Goal: Transaction & Acquisition: Download file/media

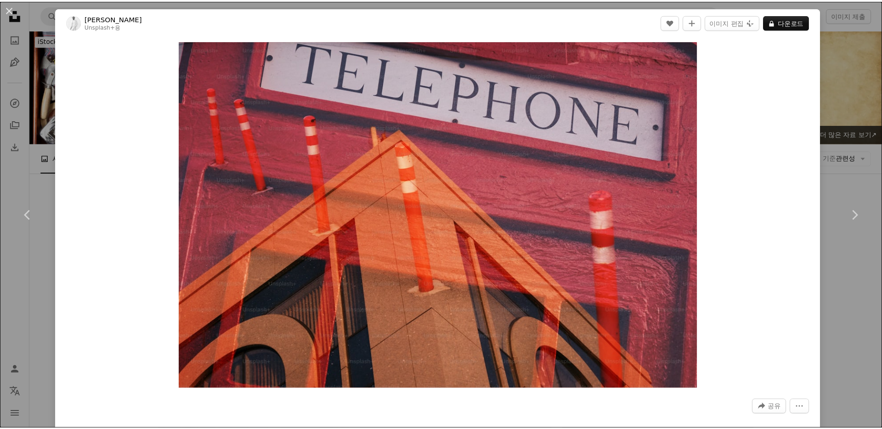
scroll to position [1389, 0]
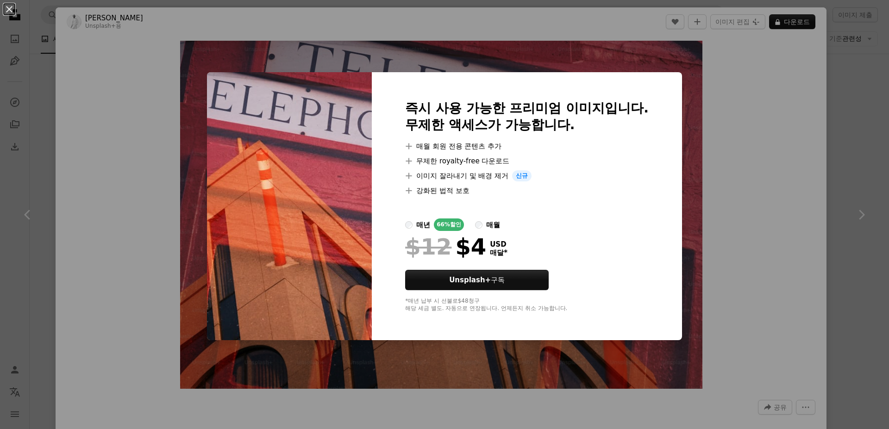
click at [737, 121] on div "An X shape 즉시 사용 가능한 프리미엄 이미지입니다. 무제한 액세스가 가능합니다. A plus sign 매월 회원 전용 콘텐츠 추가 A…" at bounding box center [444, 214] width 889 height 429
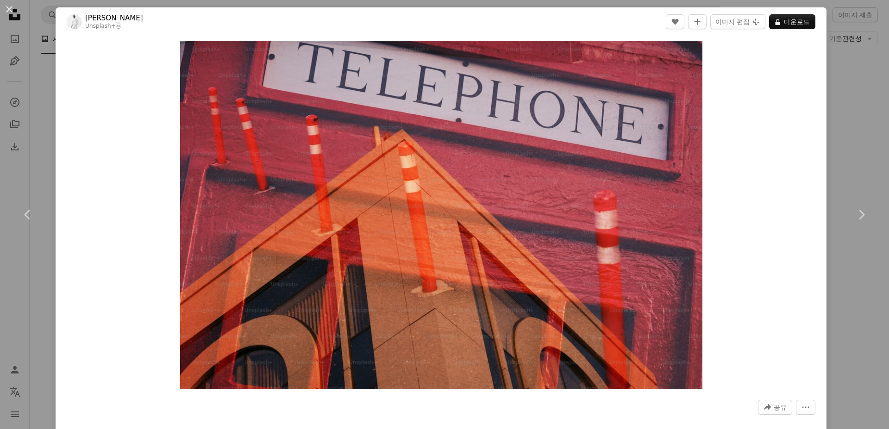
click at [857, 146] on div "An X shape Chevron left Chevron right [PERSON_NAME] Unsplash+ 용 A heart A plus …" at bounding box center [444, 214] width 889 height 429
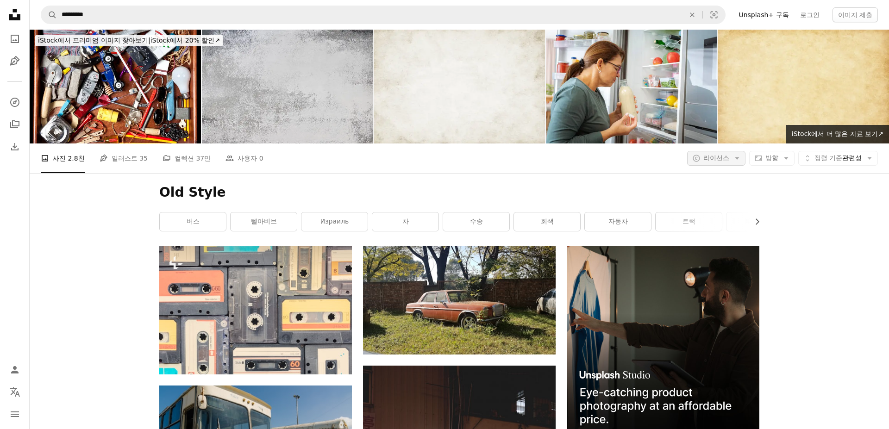
click at [705, 154] on span "라이선스" at bounding box center [716, 158] width 26 height 9
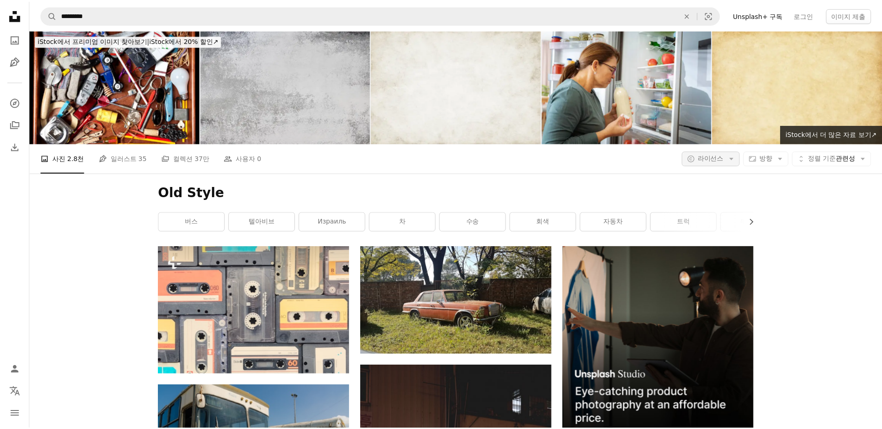
scroll to position [1389, 0]
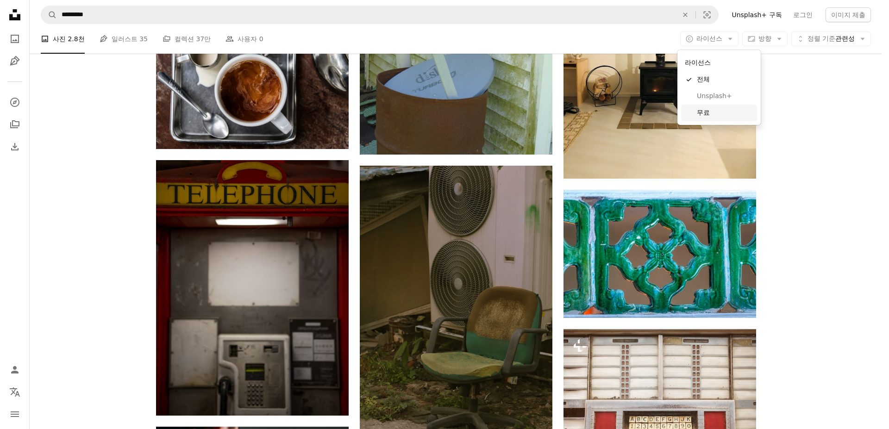
click at [703, 115] on span "무료" at bounding box center [725, 112] width 56 height 9
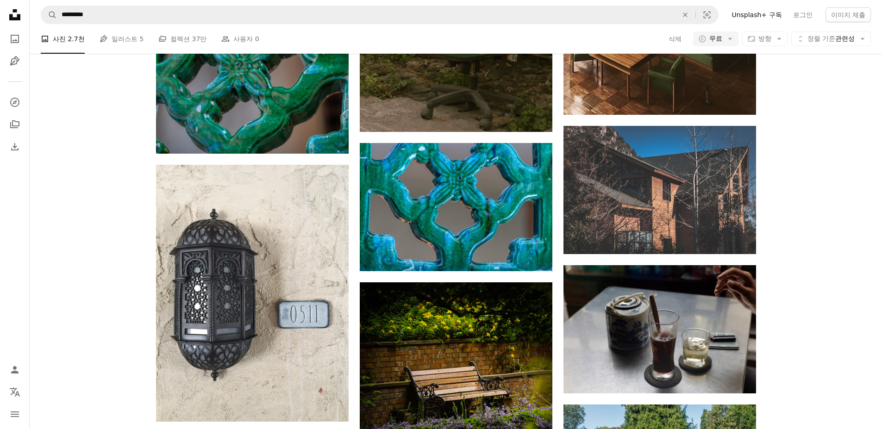
scroll to position [7870, 0]
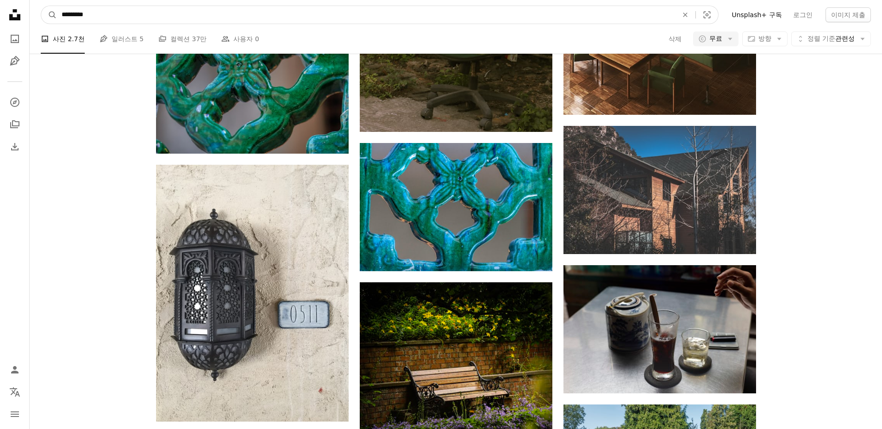
click at [141, 17] on input "*********" at bounding box center [366, 15] width 618 height 18
type input "**********"
click button "A magnifying glass" at bounding box center [49, 15] width 16 height 18
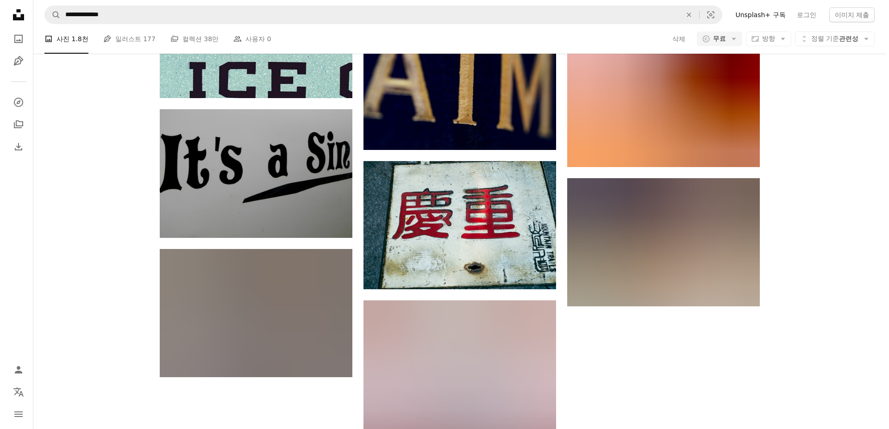
scroll to position [93, 0]
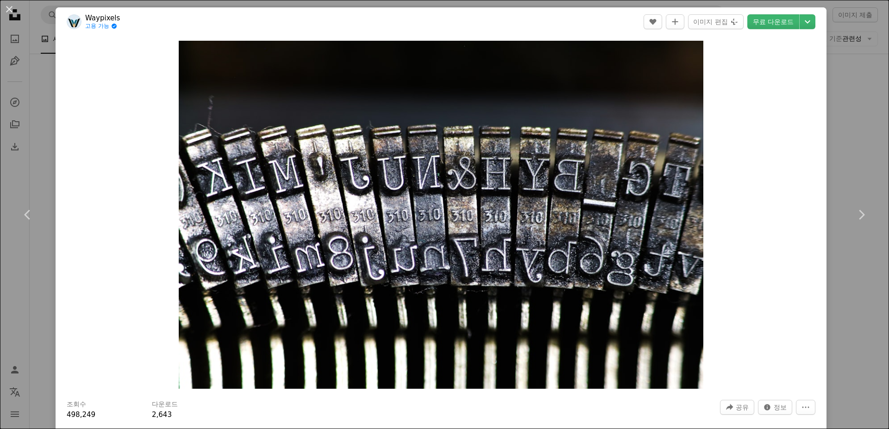
click at [861, 103] on div "An X shape Chevron left Chevron right Waypixels 고용 가능 A checkmark inside of a c…" at bounding box center [444, 214] width 889 height 429
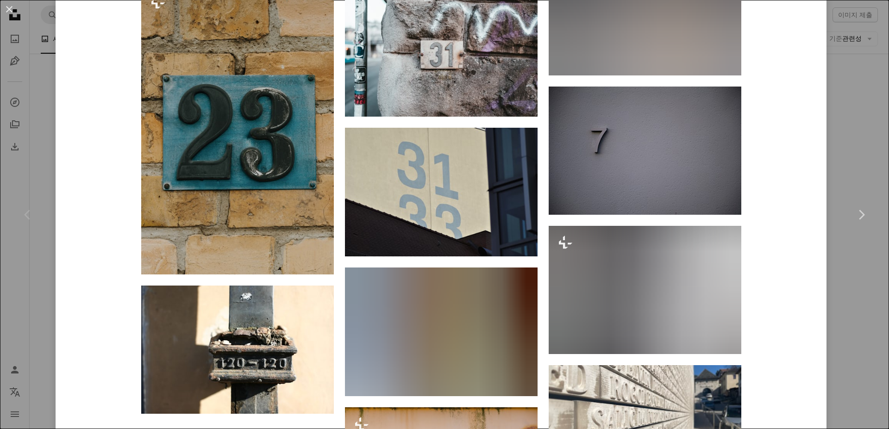
scroll to position [1481, 0]
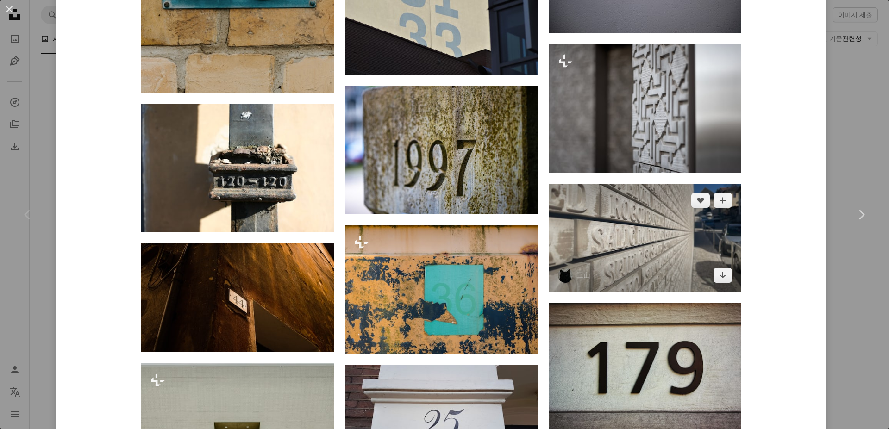
click at [631, 259] on img at bounding box center [645, 238] width 193 height 108
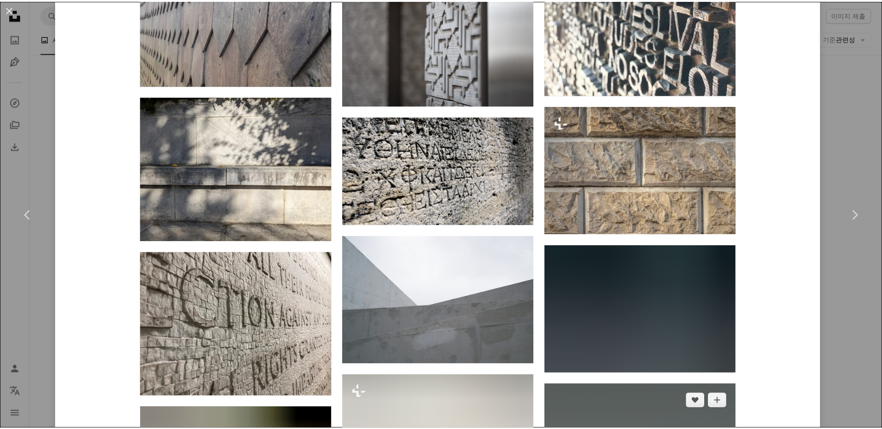
scroll to position [1018, 0]
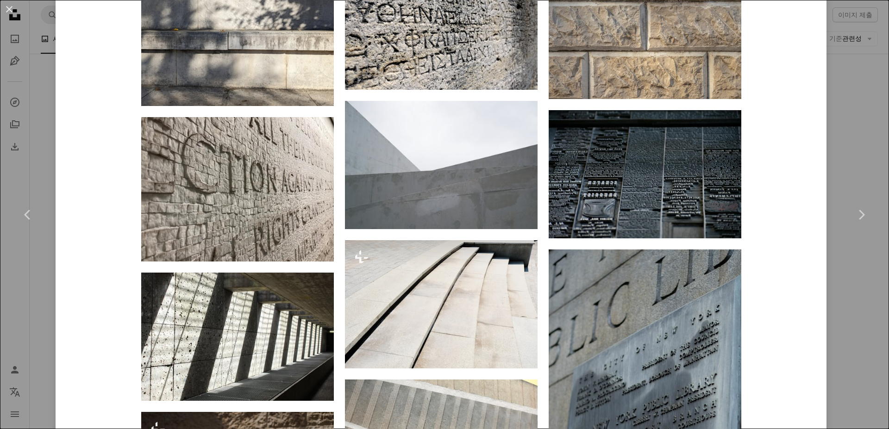
click at [846, 332] on div "An X shape Chevron left Chevron right 三山 johnsonzhouz A heart A plus sign 이미지 편…" at bounding box center [444, 214] width 889 height 429
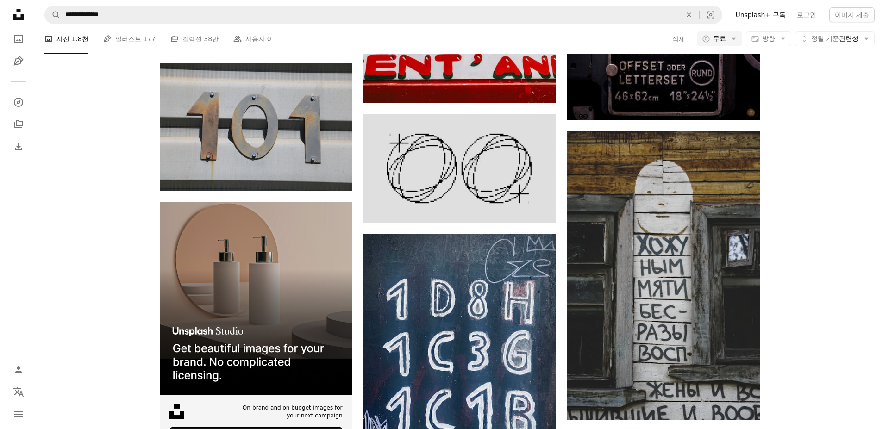
scroll to position [3611, 0]
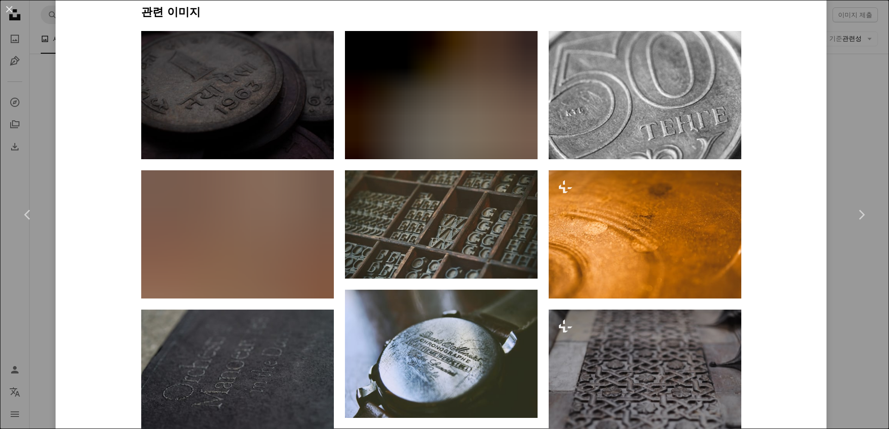
scroll to position [833, 0]
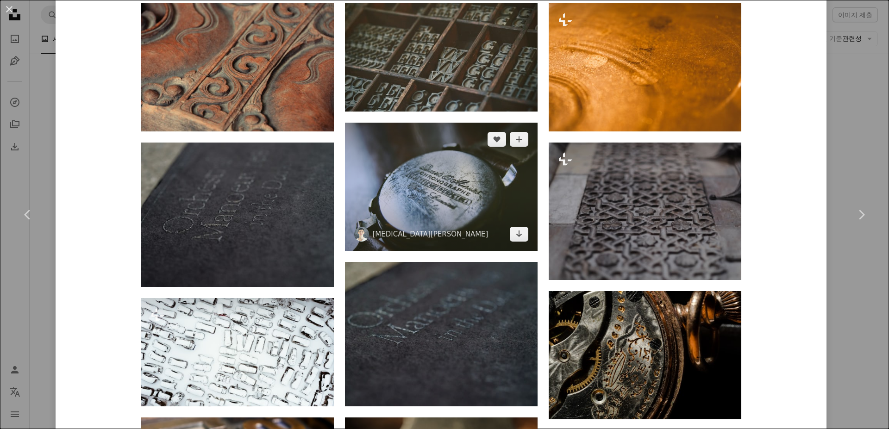
click at [422, 212] on img at bounding box center [441, 187] width 193 height 128
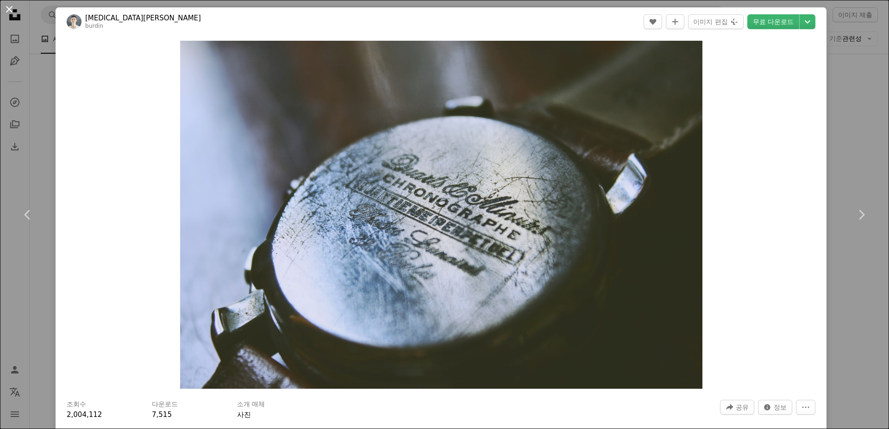
click at [9, 6] on button "An X shape" at bounding box center [9, 9] width 11 height 11
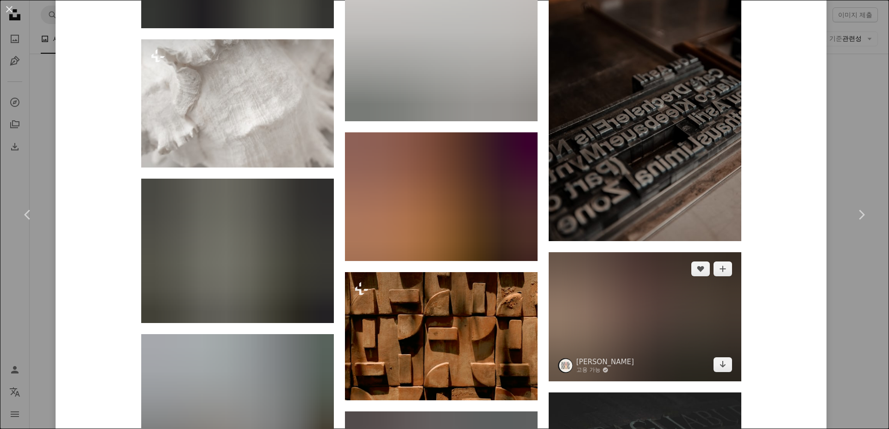
scroll to position [4490, 0]
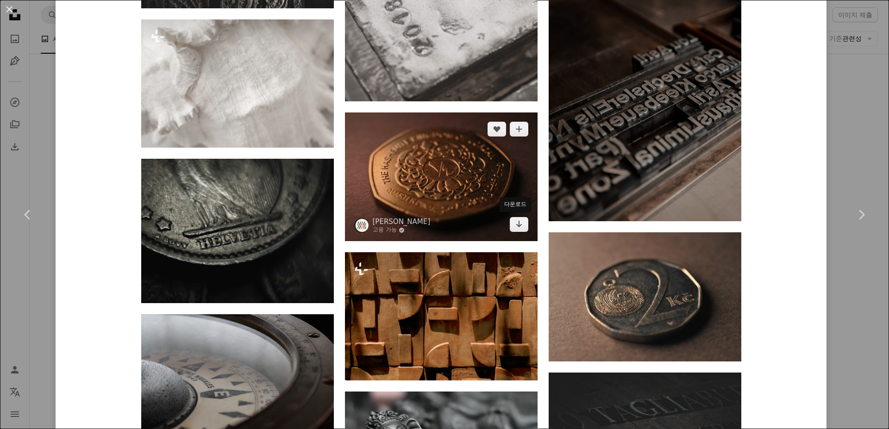
click at [468, 190] on img at bounding box center [441, 176] width 193 height 129
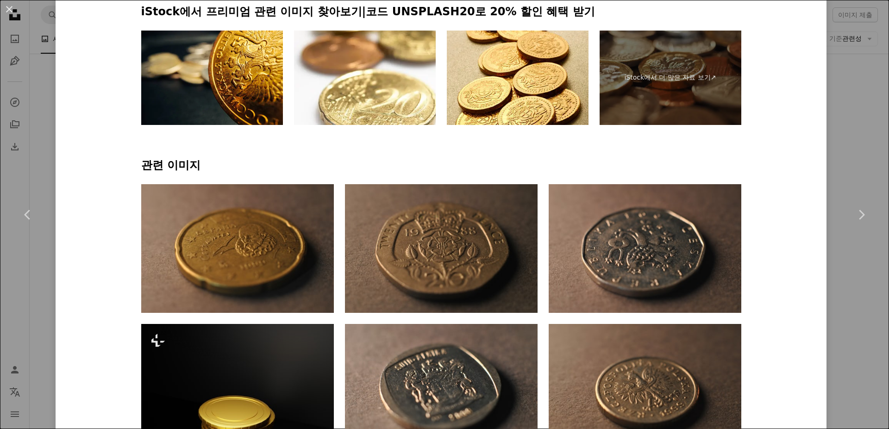
scroll to position [602, 0]
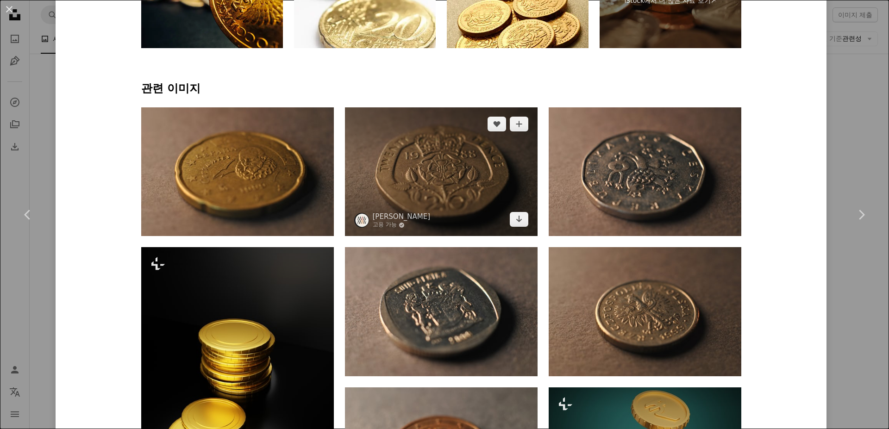
click at [456, 190] on img at bounding box center [441, 171] width 193 height 129
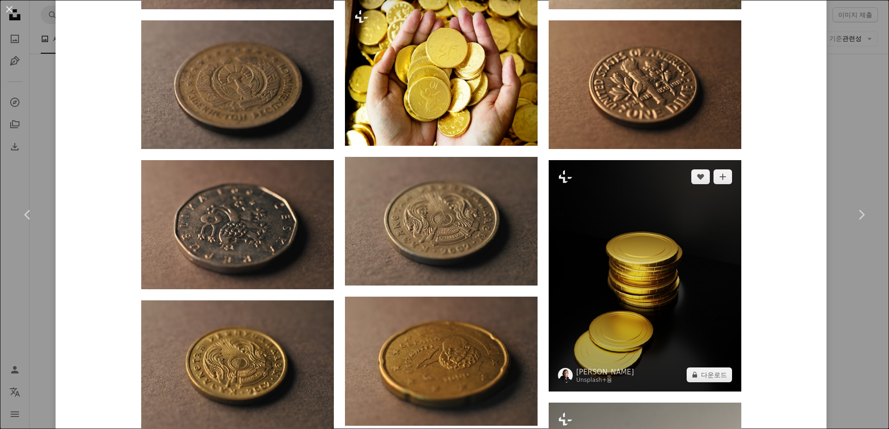
scroll to position [1620, 0]
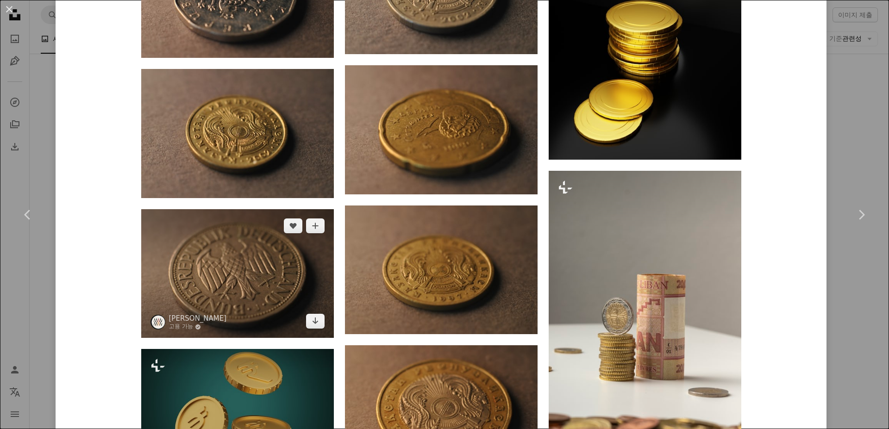
click at [233, 285] on img at bounding box center [237, 273] width 193 height 129
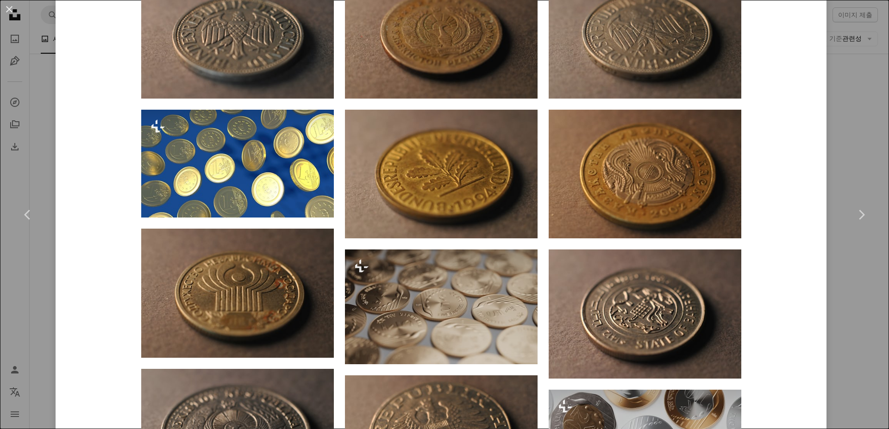
scroll to position [741, 0]
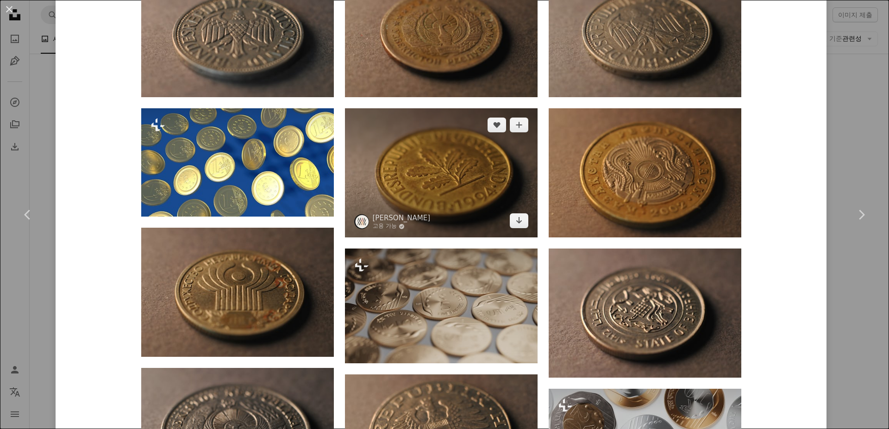
click at [444, 221] on img at bounding box center [441, 172] width 193 height 129
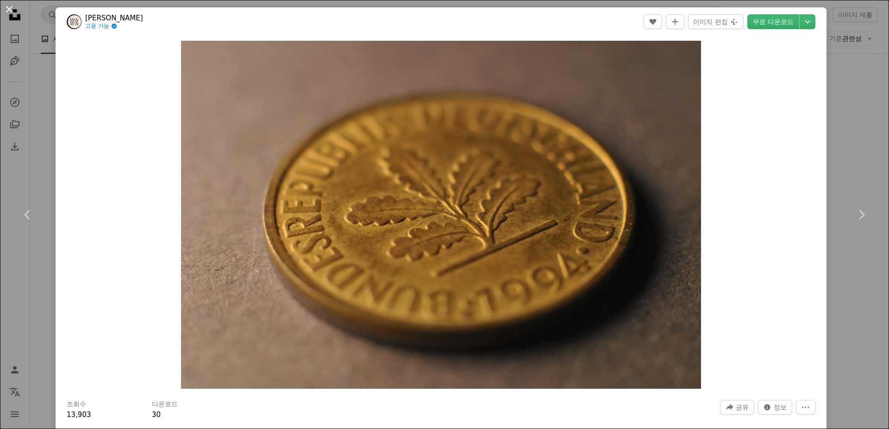
click at [12, 7] on button "An X shape" at bounding box center [9, 9] width 11 height 11
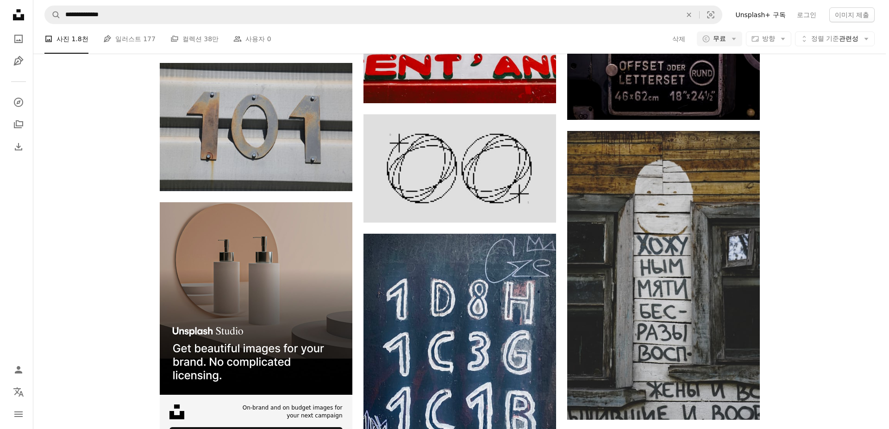
scroll to position [3796, 0]
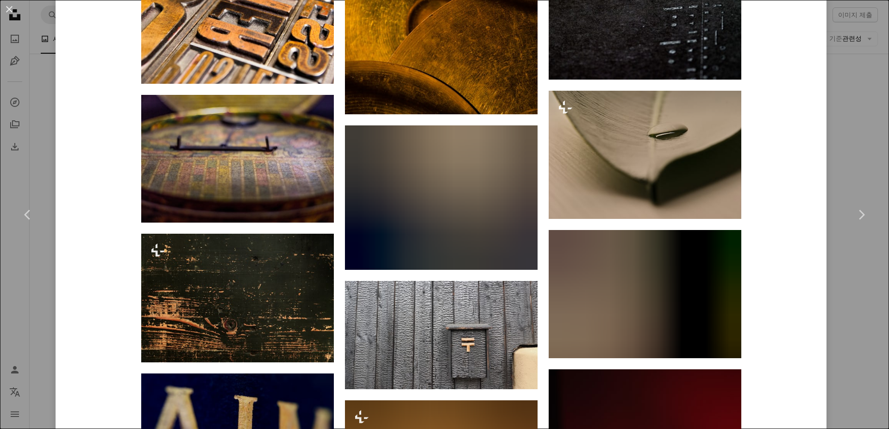
scroll to position [5657, 0]
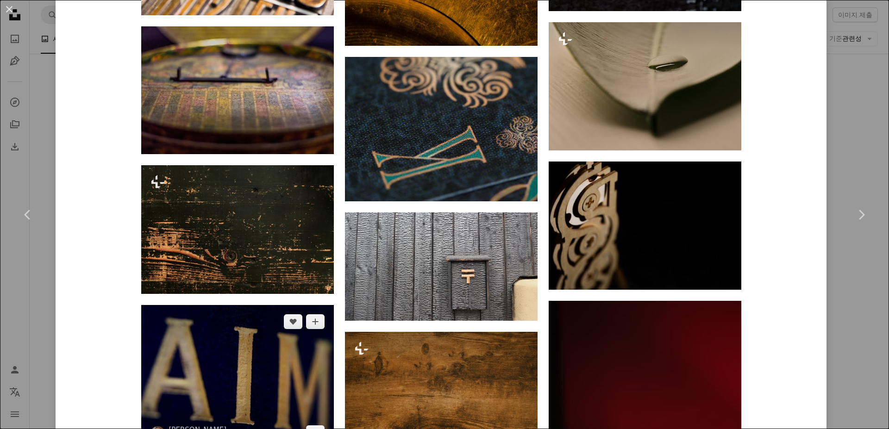
click at [261, 399] on img at bounding box center [237, 377] width 193 height 144
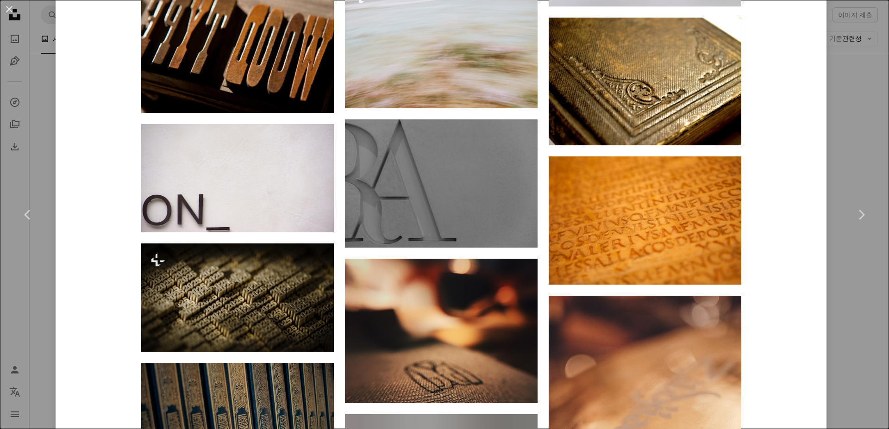
scroll to position [2640, 0]
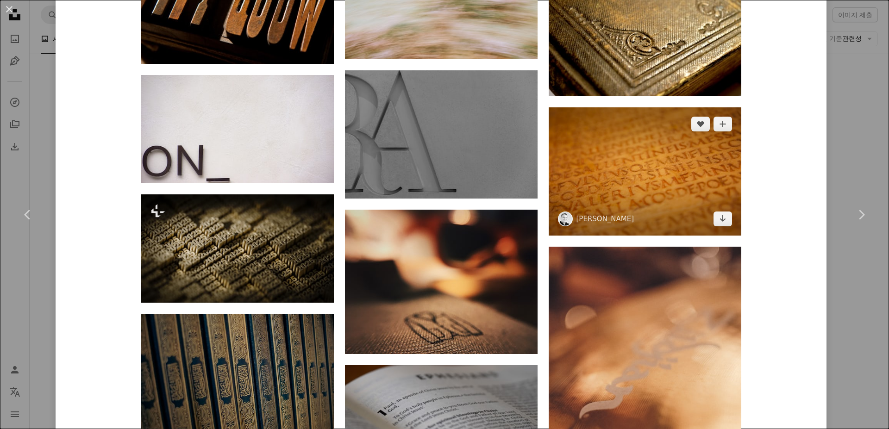
click at [674, 209] on img at bounding box center [645, 171] width 193 height 128
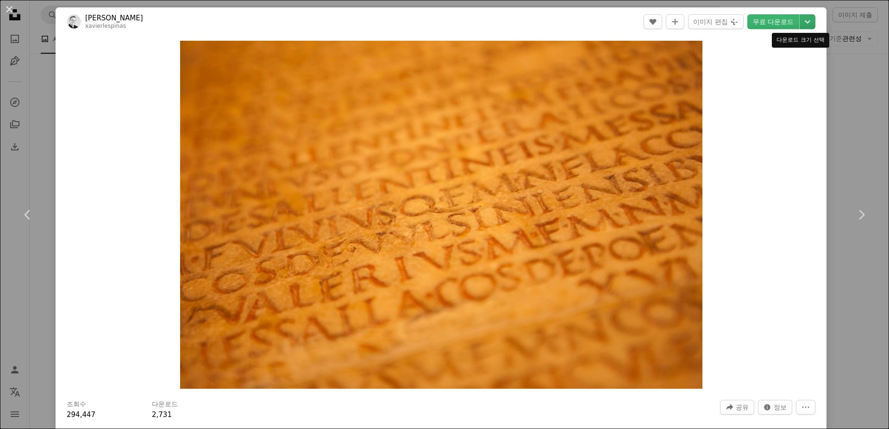
click at [800, 19] on icon "Chevron down" at bounding box center [807, 21] width 15 height 11
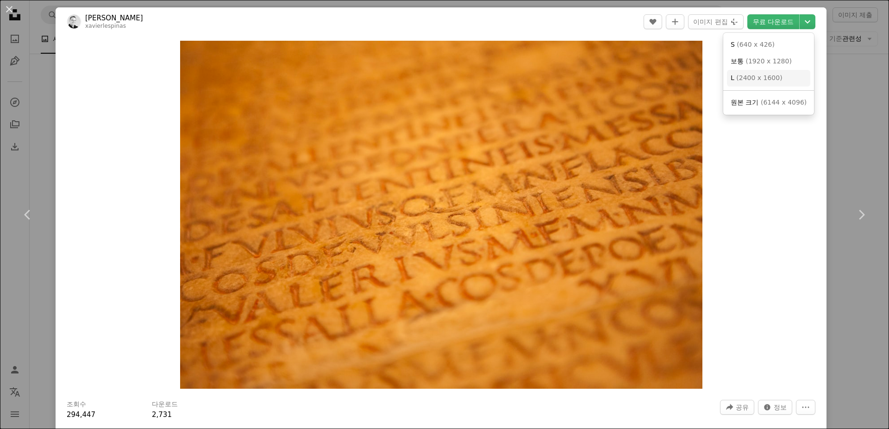
click at [781, 76] on link "L ( 2400 x 1600 )" at bounding box center [768, 78] width 83 height 17
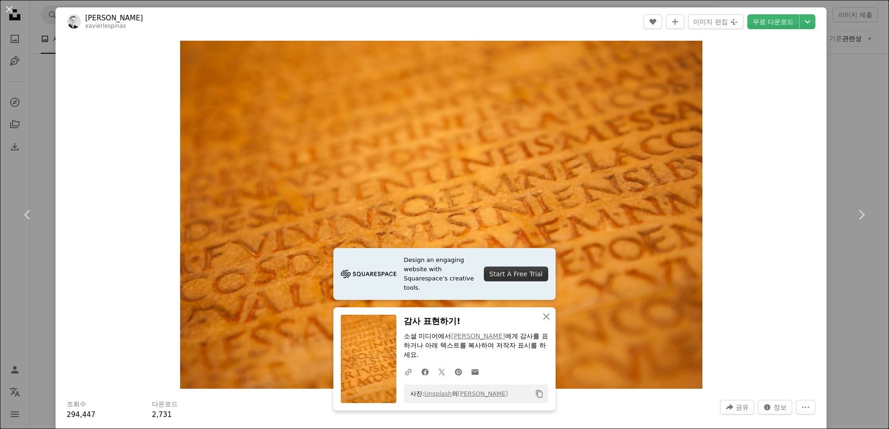
click at [726, 325] on div "Zoom in" at bounding box center [441, 214] width 771 height 357
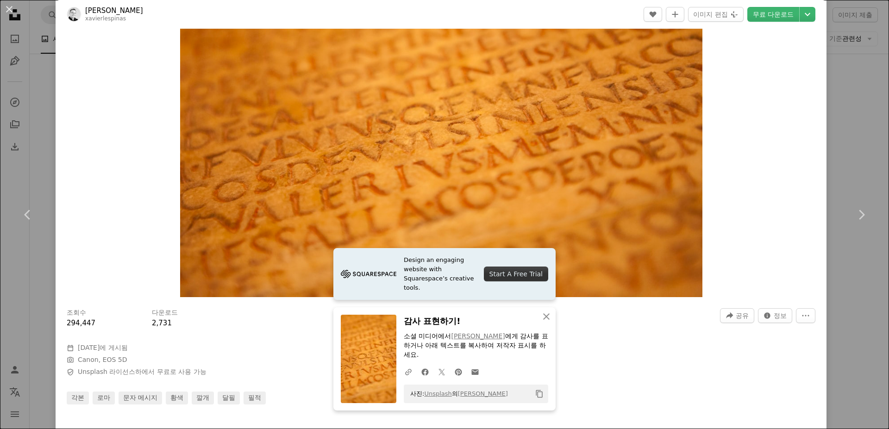
scroll to position [185, 0]
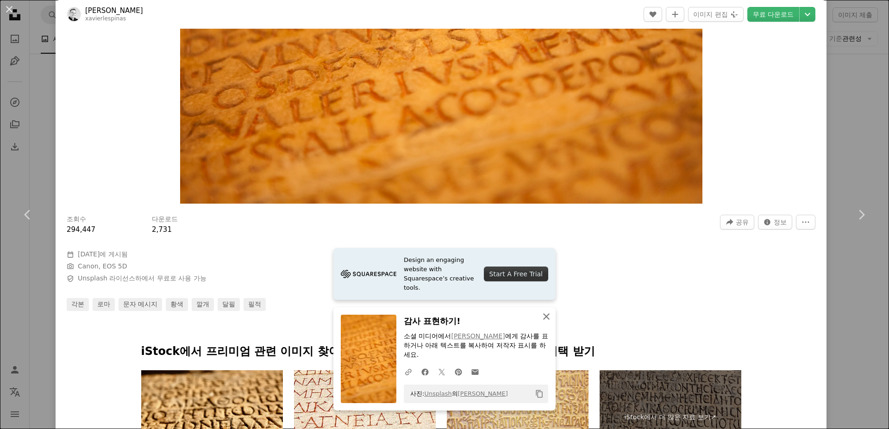
click at [543, 314] on icon "An X shape" at bounding box center [546, 316] width 11 height 11
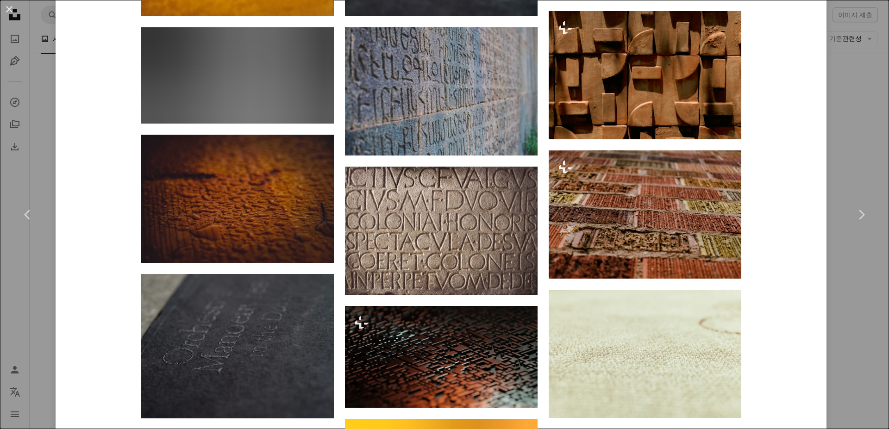
scroll to position [926, 0]
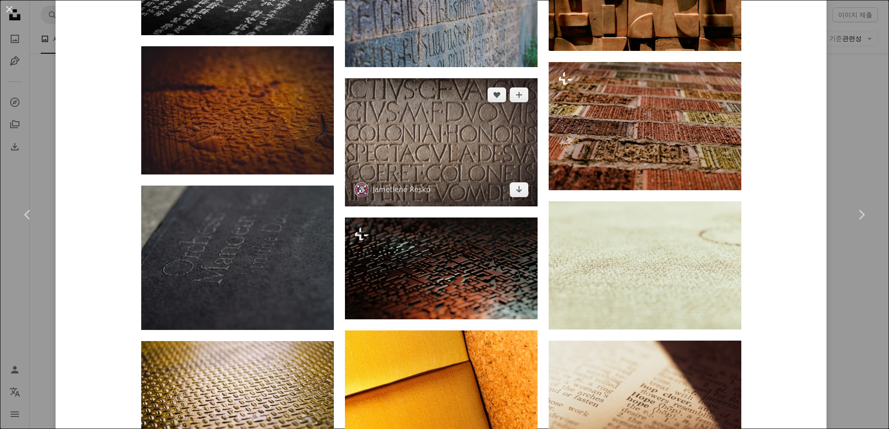
click at [418, 176] on img at bounding box center [441, 142] width 193 height 128
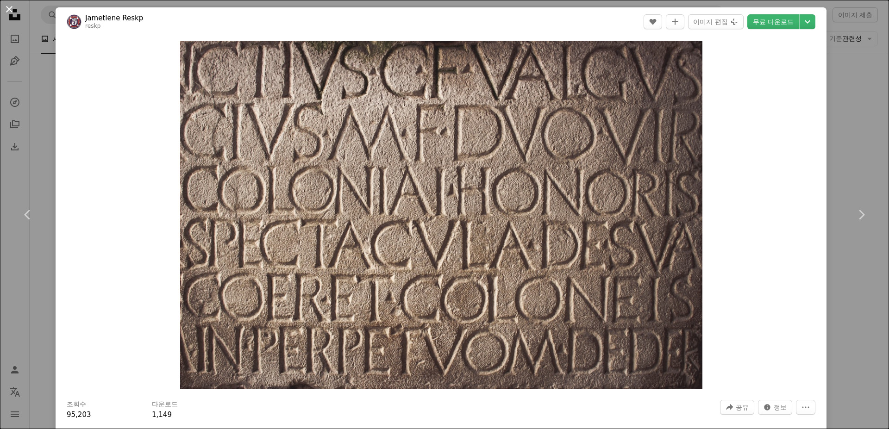
click at [10, 11] on button "An X shape" at bounding box center [9, 9] width 11 height 11
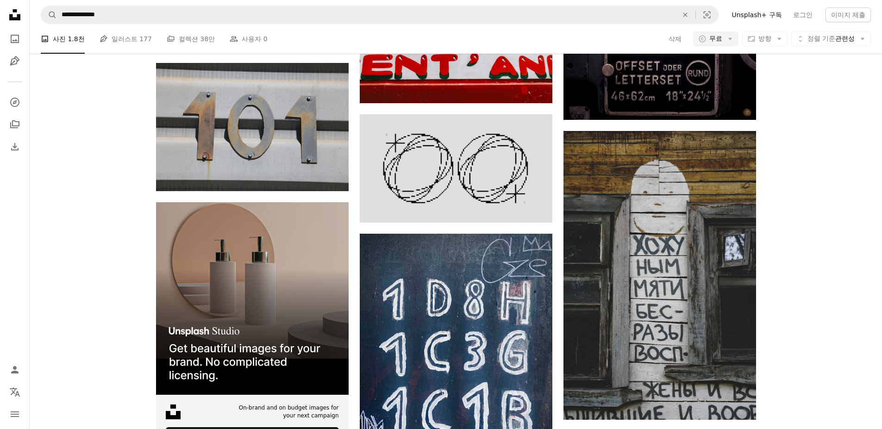
scroll to position [11805, 0]
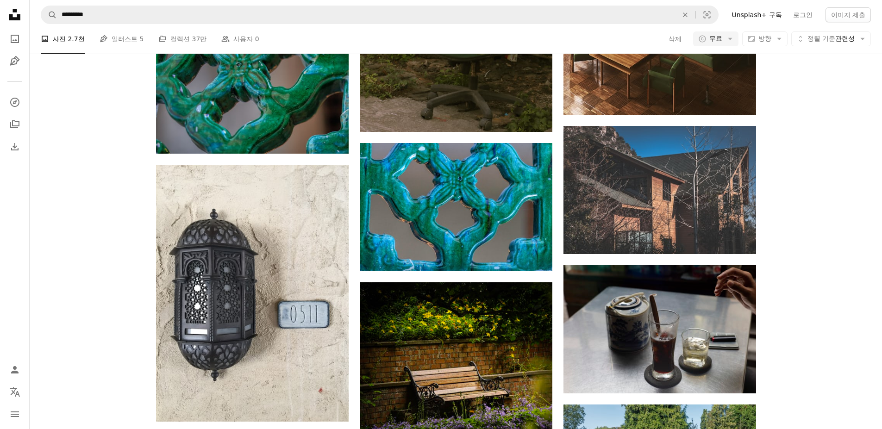
scroll to position [8796, 0]
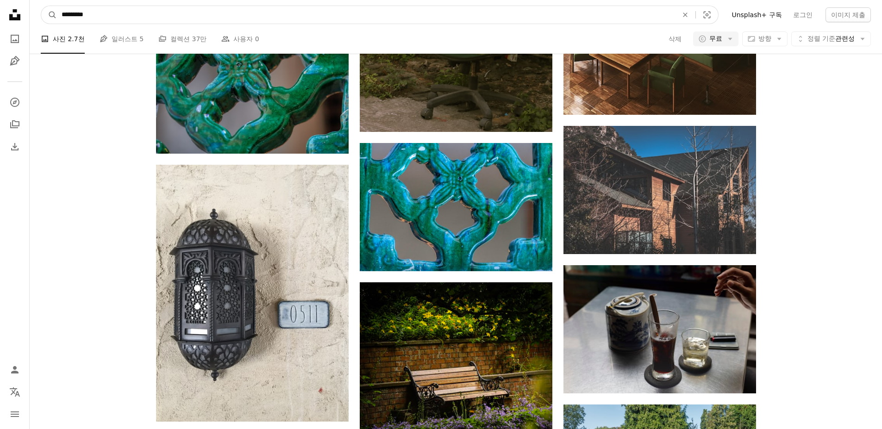
click at [123, 10] on input "*********" at bounding box center [366, 15] width 618 height 18
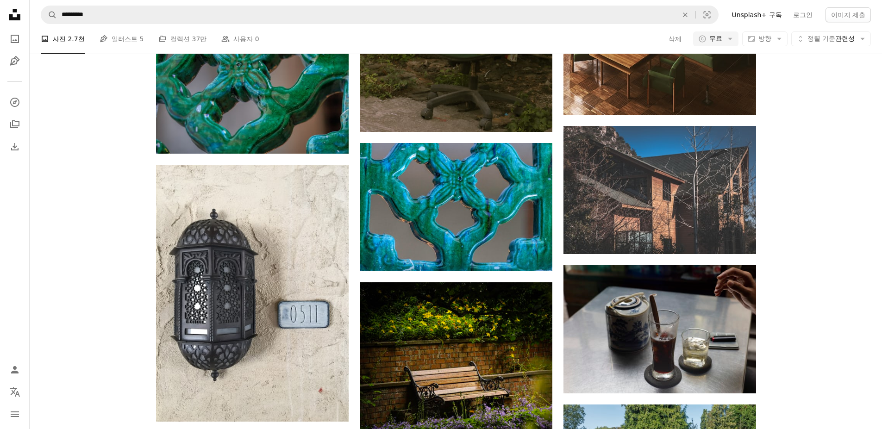
scroll to position [9027, 0]
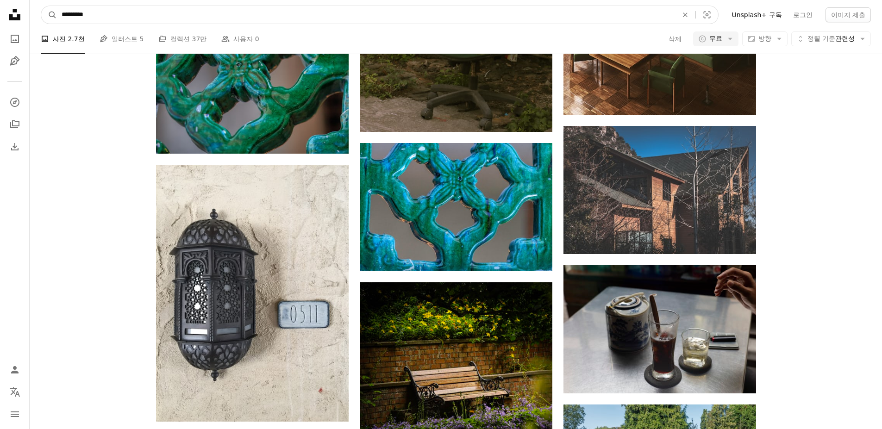
click at [112, 11] on input "*********" at bounding box center [366, 15] width 618 height 18
click at [41, 6] on button "A magnifying glass" at bounding box center [49, 15] width 16 height 18
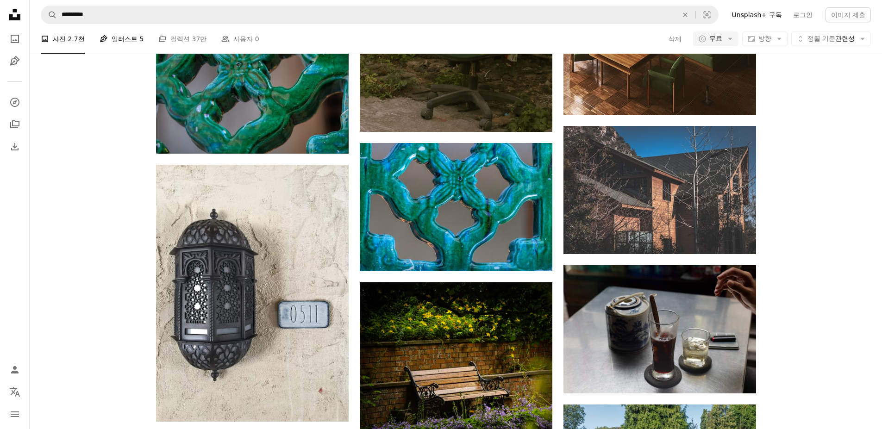
click at [130, 38] on link "Pen Tool 일러스트 5" at bounding box center [122, 39] width 44 height 30
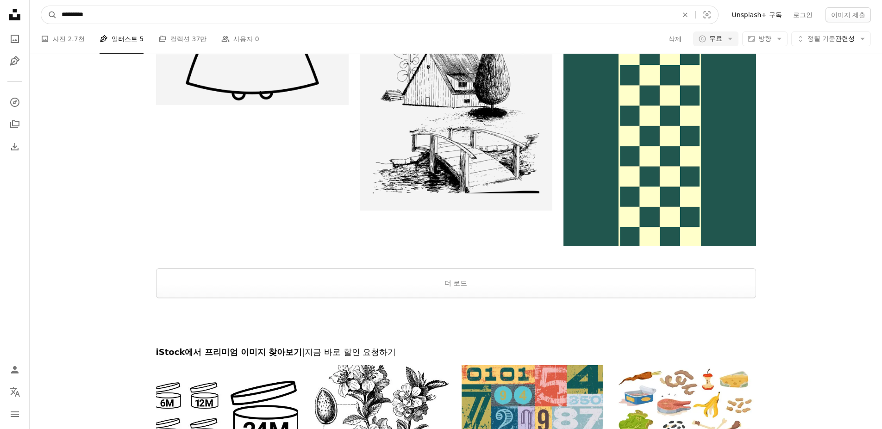
click at [106, 17] on input "*********" at bounding box center [366, 15] width 618 height 18
click at [41, 6] on button "A magnifying glass" at bounding box center [49, 15] width 16 height 18
